Goal: Book appointment/travel/reservation

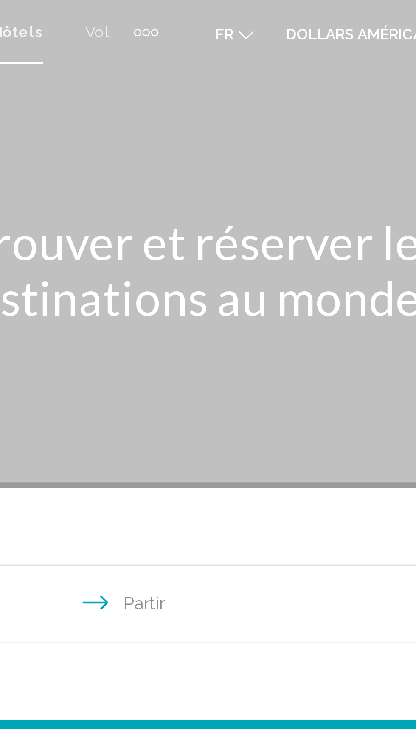
click at [332, 15] on font "dollars américains" at bounding box center [324, 13] width 64 height 7
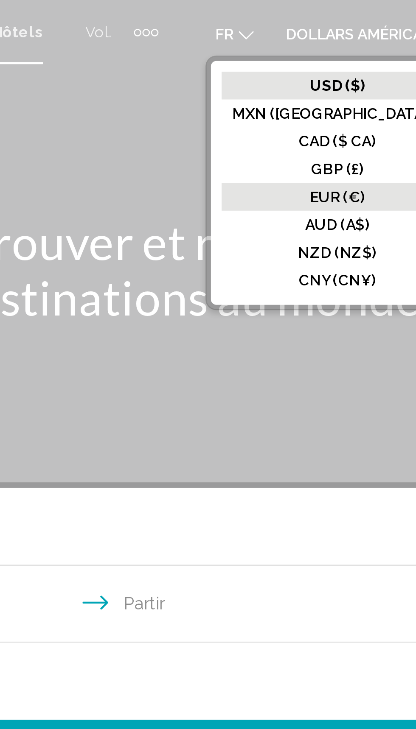
click at [323, 75] on font "EUR (€)" at bounding box center [312, 78] width 22 height 7
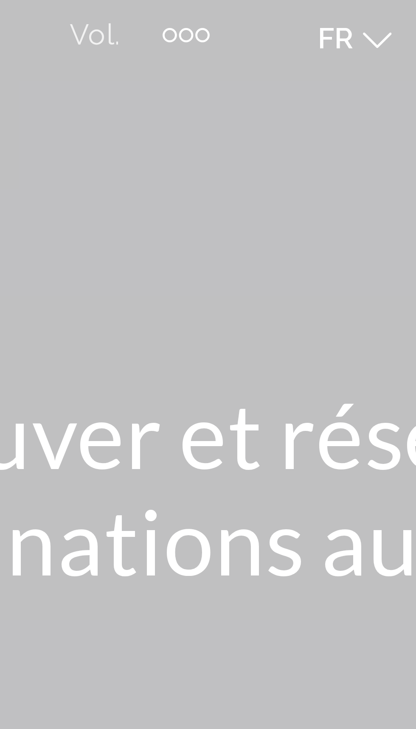
click at [236, 14] on div "Éléments de navigation supplémentaires" at bounding box center [236, 12] width 10 height 13
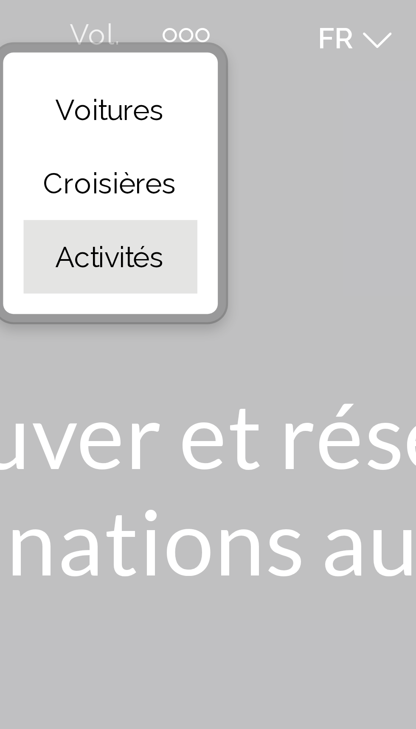
click at [227, 59] on font "Activités" at bounding box center [220, 59] width 22 height 7
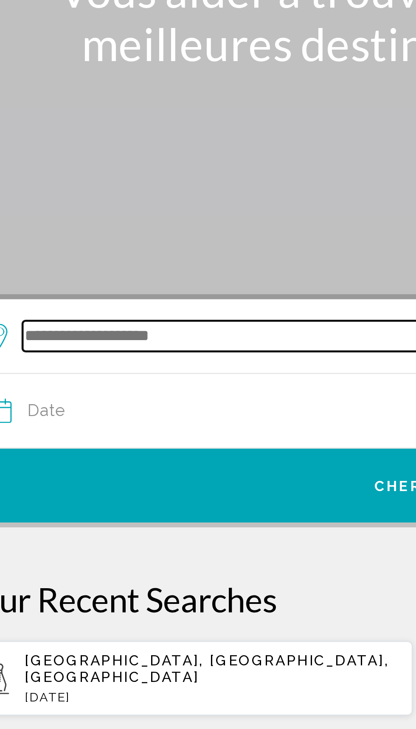
click at [117, 237] on input "Search widget" at bounding box center [215, 239] width 346 height 13
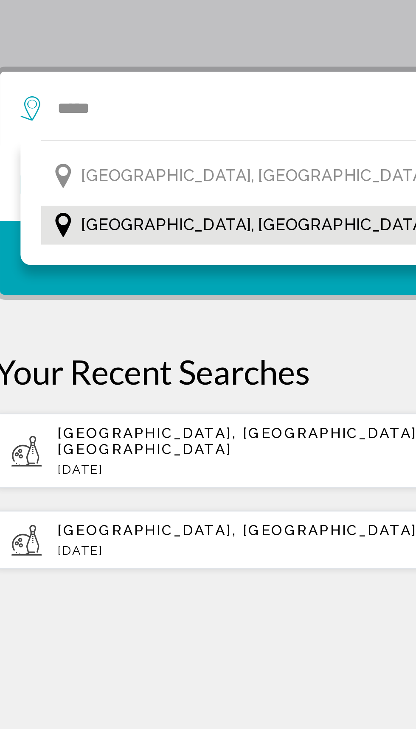
click at [147, 287] on button "[GEOGRAPHIC_DATA], [GEOGRAPHIC_DATA], [GEOGRAPHIC_DATA]" at bounding box center [208, 288] width 344 height 16
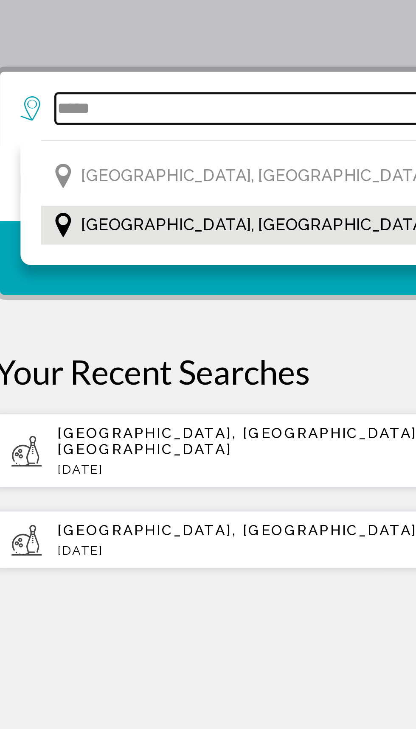
type input "**********"
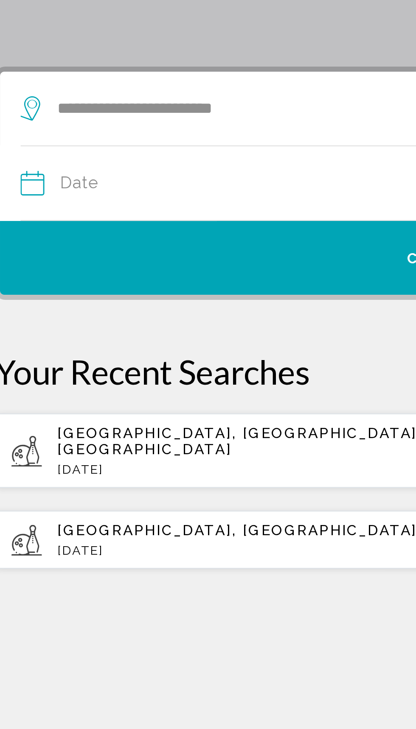
click at [29, 269] on input "Date" at bounding box center [117, 271] width 184 height 33
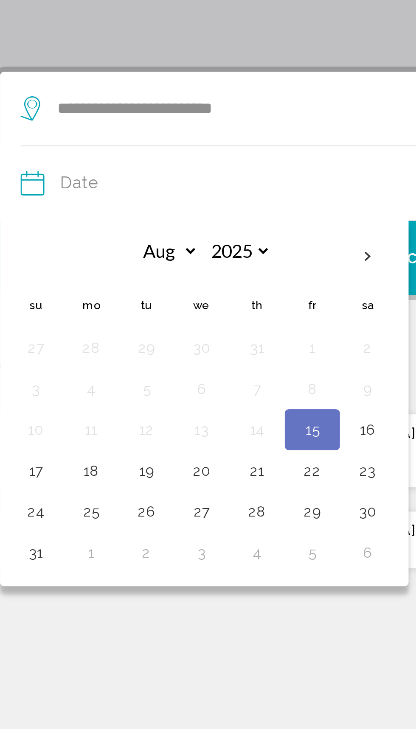
click at [149, 370] on button "15" at bounding box center [149, 373] width 14 height 12
type input "**********"
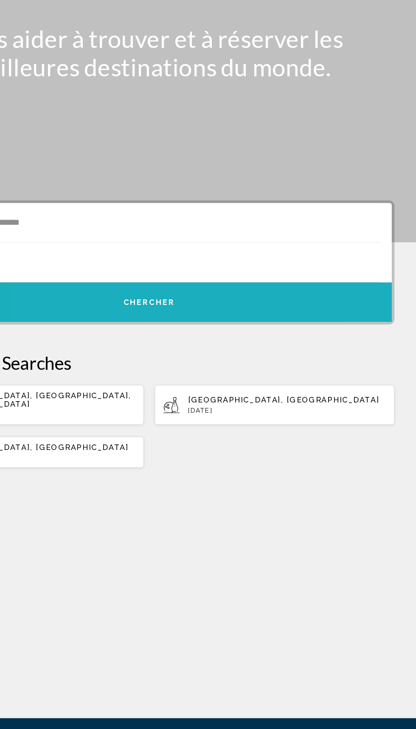
click at [246, 297] on button "Chercher" at bounding box center [208, 301] width 378 height 31
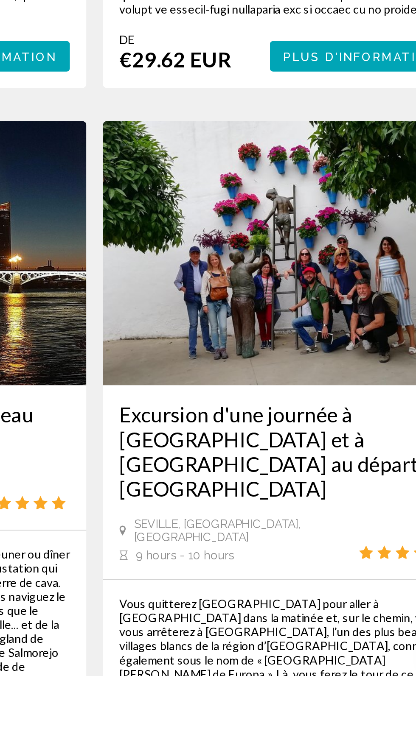
scroll to position [1643, 0]
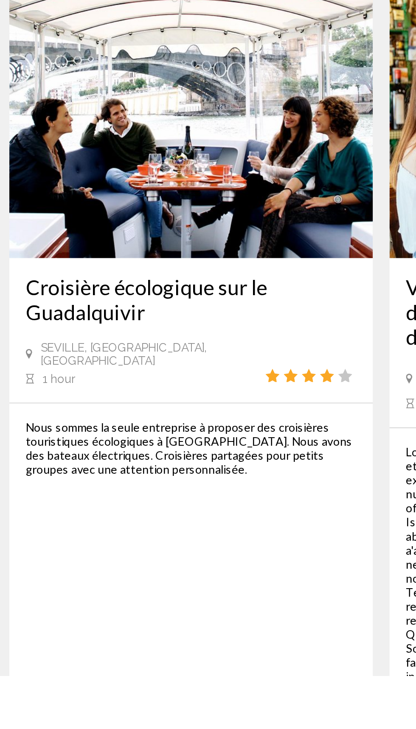
scroll to position [1693, 0]
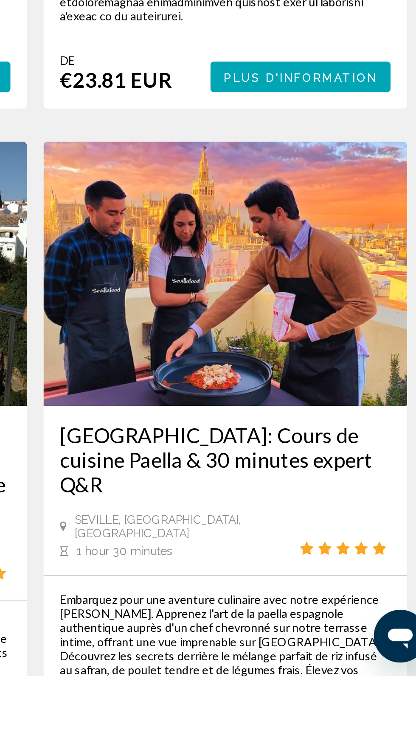
scroll to position [1578, 0]
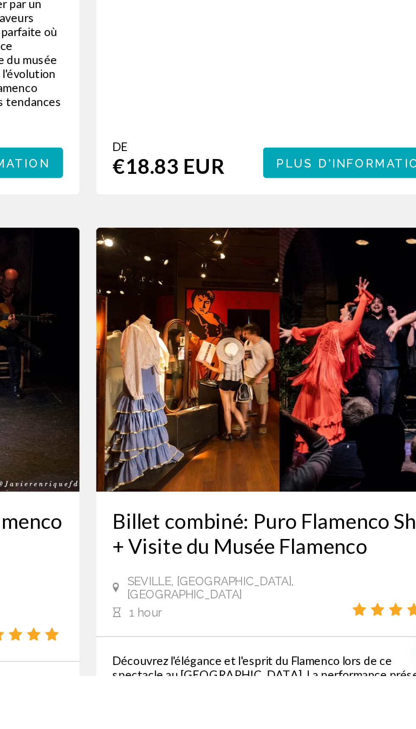
scroll to position [1663, 0]
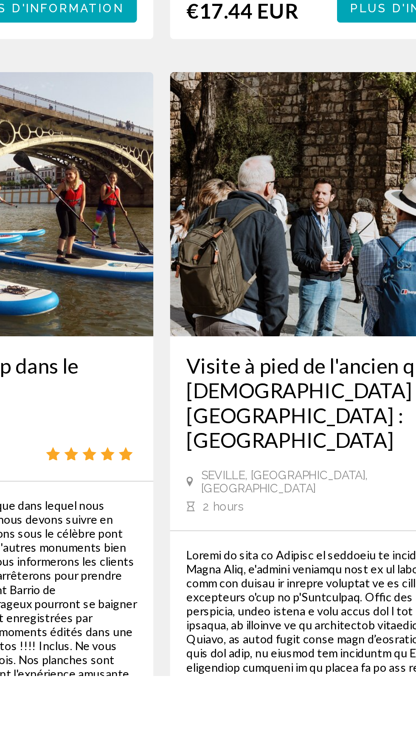
scroll to position [1623, 0]
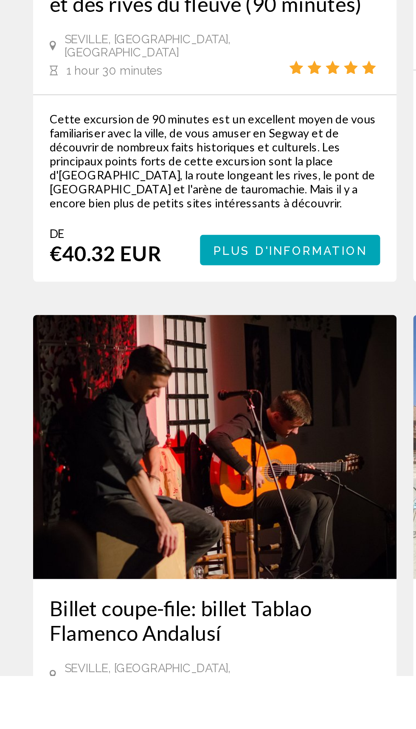
scroll to position [1465, 0]
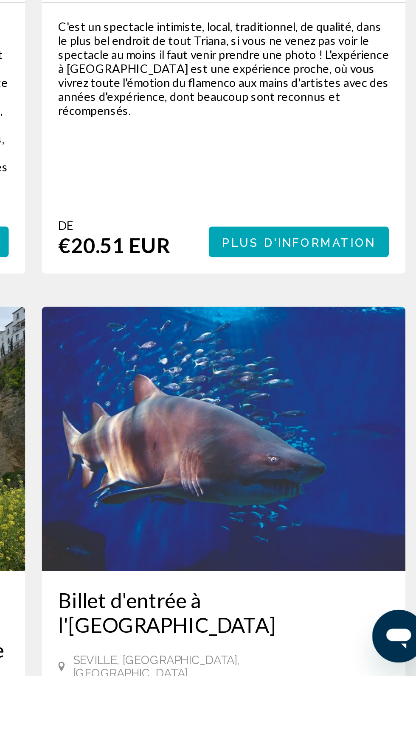
scroll to position [1465, 0]
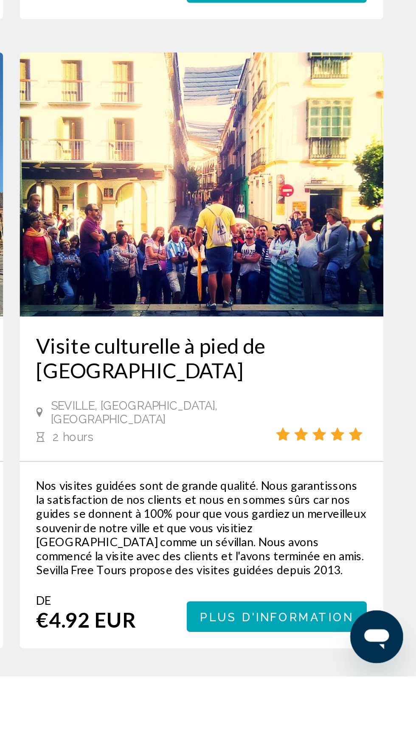
scroll to position [1559, 0]
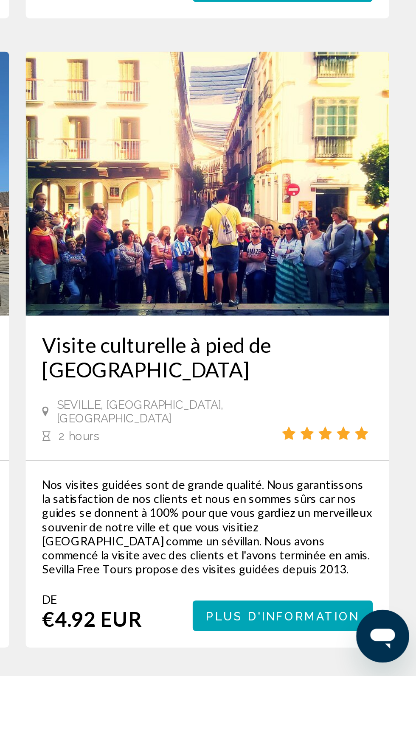
click at [242, 729] on link "page 9" at bounding box center [237, 740] width 15 height 15
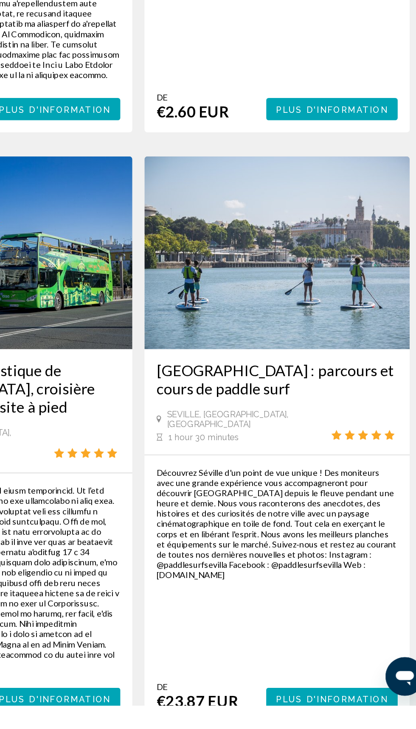
scroll to position [1562, 0]
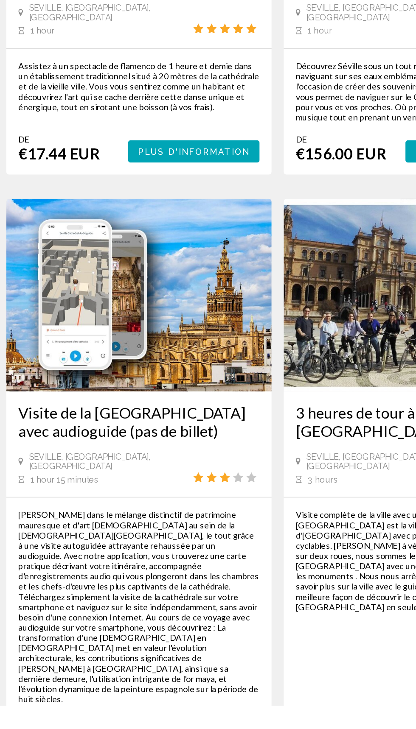
scroll to position [1572, 0]
